Goal: Task Accomplishment & Management: Manage account settings

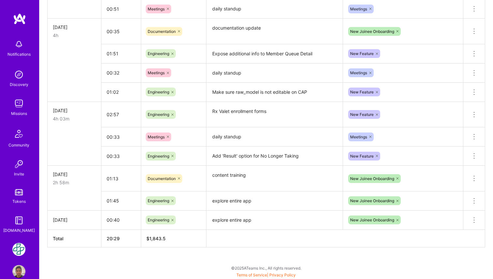
scroll to position [314, 0]
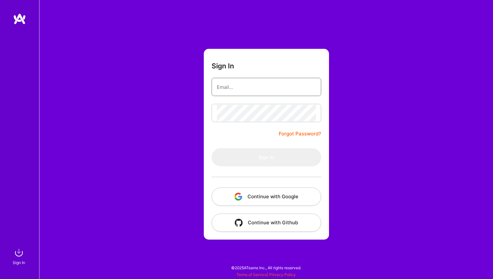
click at [279, 89] on input "email" at bounding box center [266, 87] width 99 height 17
type input "[PERSON_NAME][EMAIL_ADDRESS][DOMAIN_NAME]"
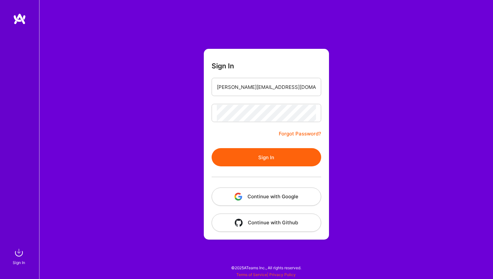
click at [261, 169] on div at bounding box center [267, 177] width 110 height 21
click at [265, 166] on button "Sign In" at bounding box center [267, 157] width 110 height 18
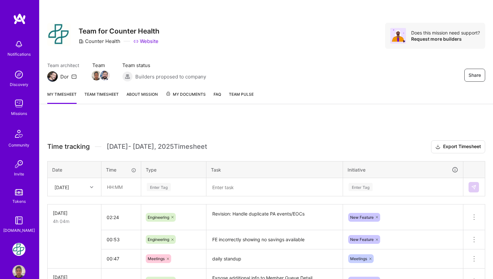
click at [115, 97] on link "Team timesheet" at bounding box center [101, 97] width 34 height 13
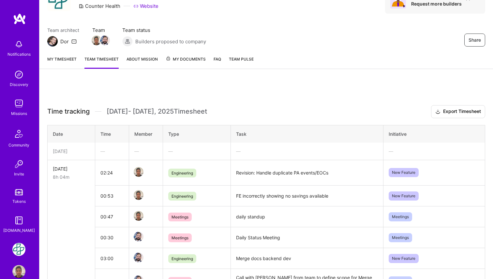
scroll to position [35, 0]
click at [193, 61] on span "My Documents" at bounding box center [186, 59] width 40 height 7
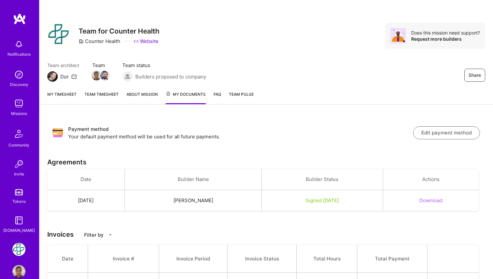
scroll to position [39, 0]
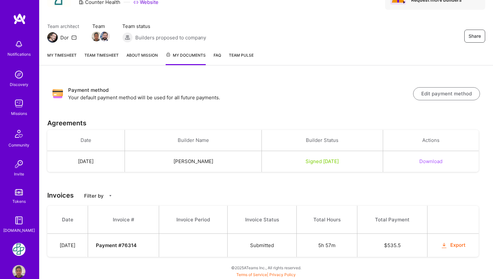
click at [70, 54] on link "My timesheet" at bounding box center [61, 58] width 29 height 13
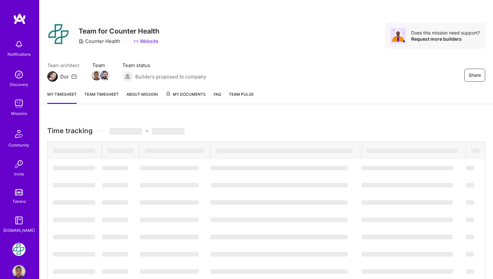
click at [242, 117] on div "Time tracking ‌ - ‌ ‌ ‌ ‌ ‌ ‌ ‌ ‌ ‌ ‌ ‌ ‌ ‌ ‌ ‌ ‌ ‌ ‌ ‌ ‌ ‌ ‌ ‌ ‌ ‌ ‌ ‌ ‌ ‌ ‌ ‌…" at bounding box center [266, 238] width 454 height 252
